Goal: Browse casually

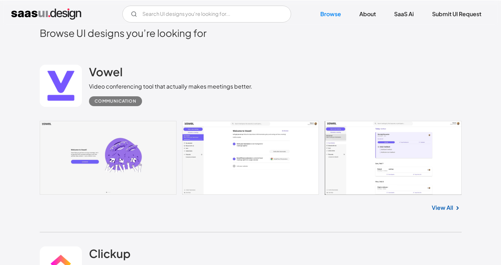
scroll to position [182, 0]
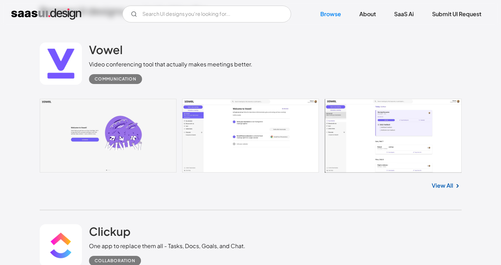
click at [373, 130] on link at bounding box center [251, 136] width 422 height 74
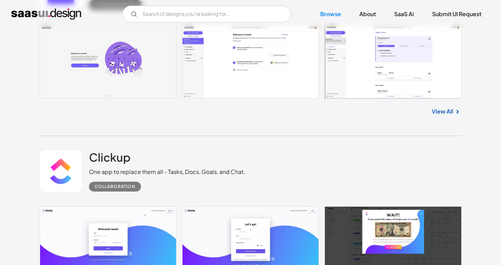
scroll to position [288, 0]
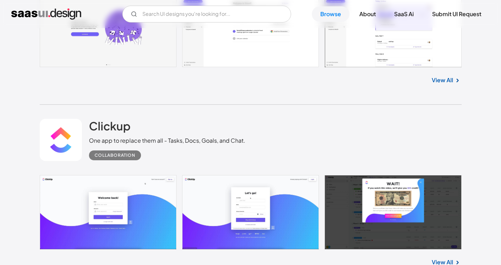
click at [140, 194] on link at bounding box center [251, 212] width 422 height 74
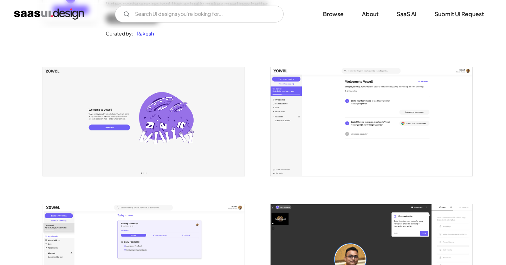
scroll to position [96, 0]
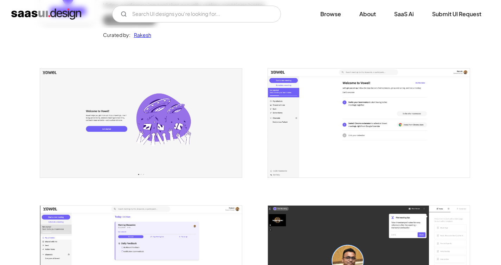
click at [394, 116] on img "open lightbox" at bounding box center [369, 123] width 202 height 109
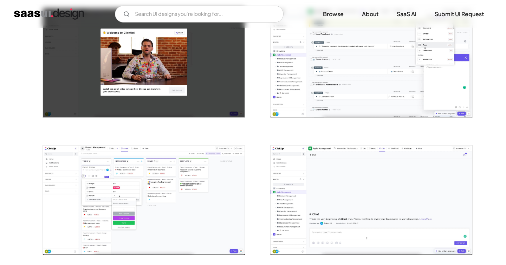
scroll to position [608, 0]
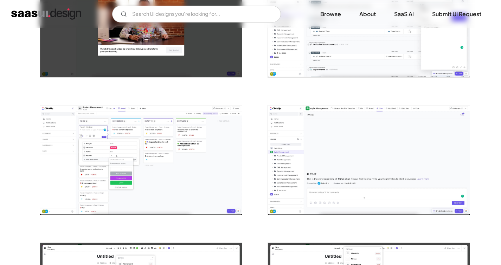
click at [157, 163] on img "open lightbox" at bounding box center [141, 159] width 202 height 109
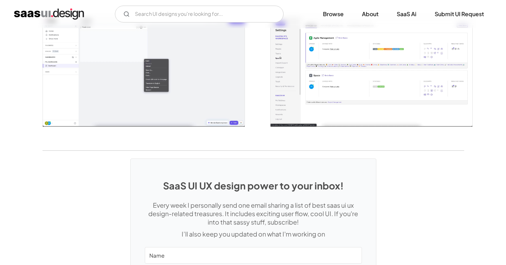
scroll to position [1453, 0]
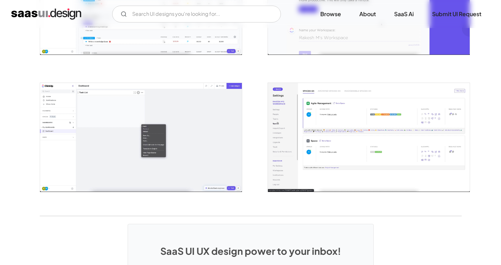
click at [298, 121] on img "open lightbox" at bounding box center [369, 137] width 202 height 109
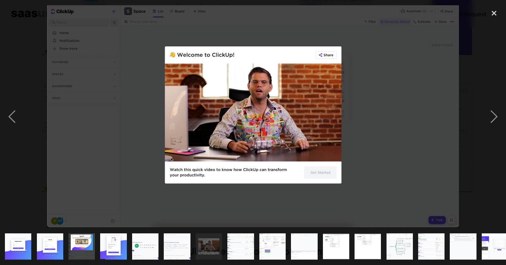
scroll to position [0, 0]
